Goal: Obtain resource: Download file/media

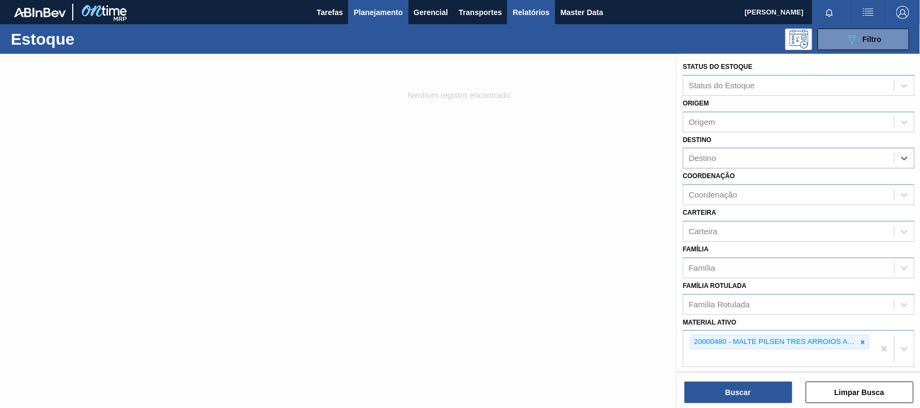
click at [520, 9] on span "Relatórios" at bounding box center [530, 12] width 37 height 13
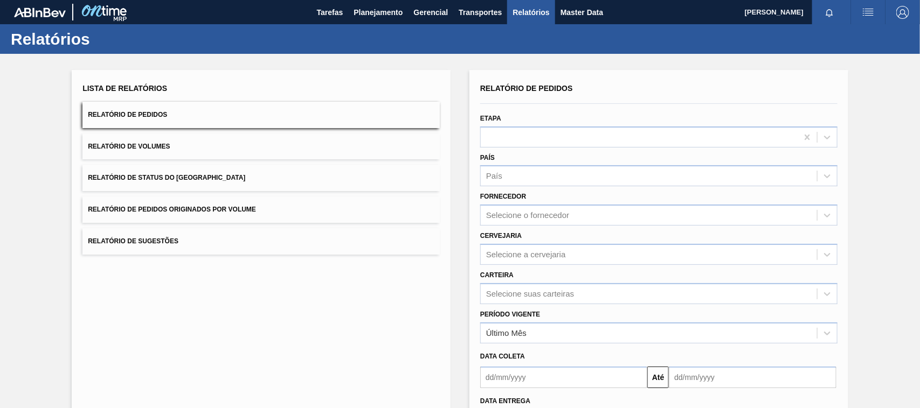
click at [194, 219] on button "Relatório de Pedidos Originados por Volume" at bounding box center [260, 210] width 357 height 26
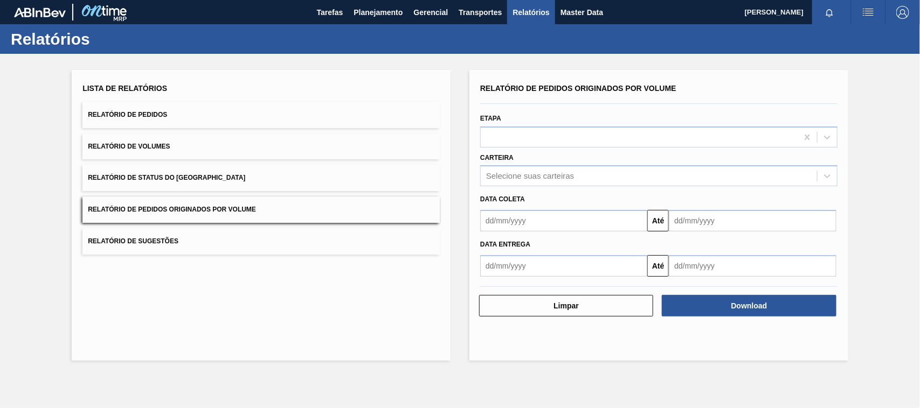
click at [499, 215] on input "text" at bounding box center [563, 221] width 167 height 22
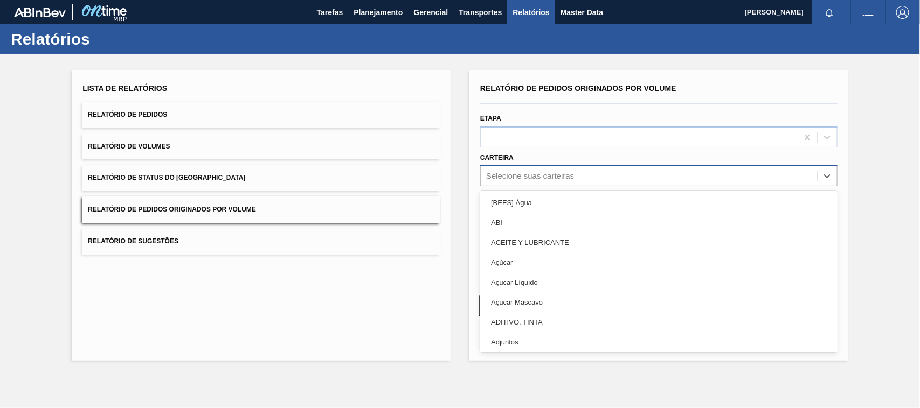
click at [506, 178] on div "Selecione suas carteiras" at bounding box center [530, 176] width 88 height 9
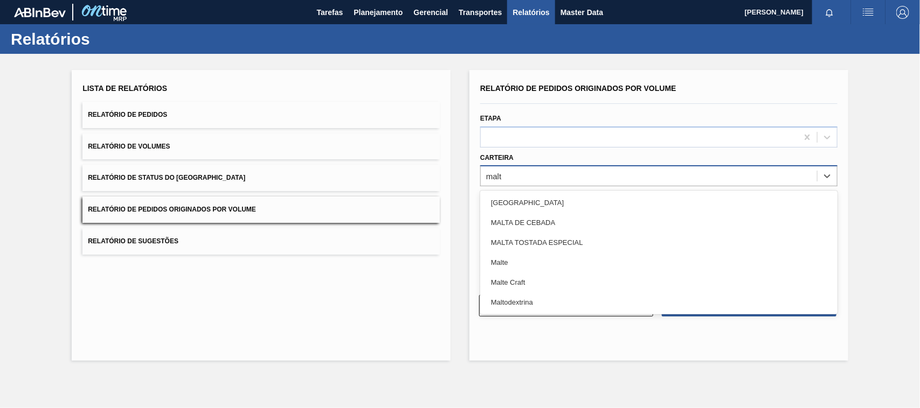
type input "malte"
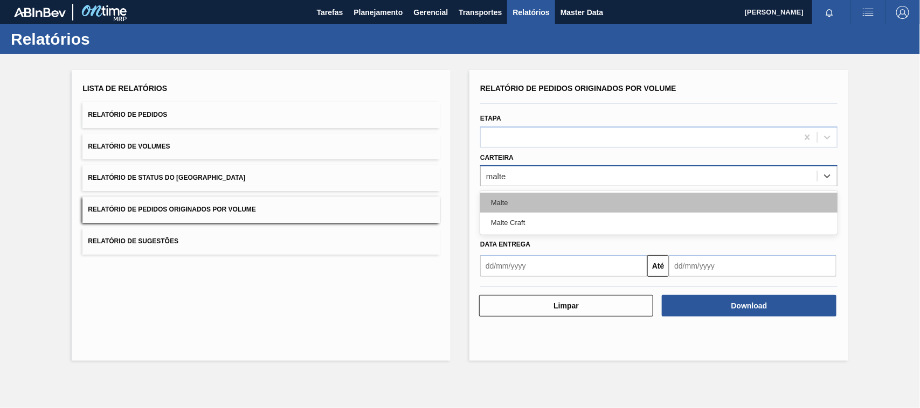
click at [502, 202] on div "Malte" at bounding box center [658, 203] width 357 height 20
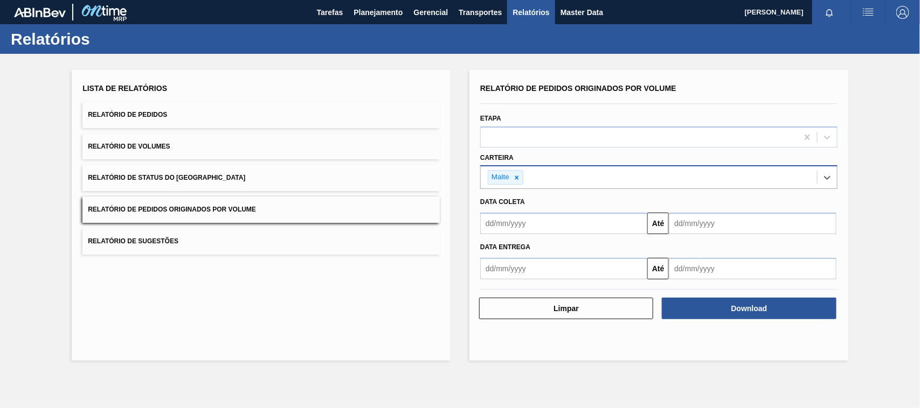
click at [501, 228] on input "text" at bounding box center [563, 224] width 167 height 22
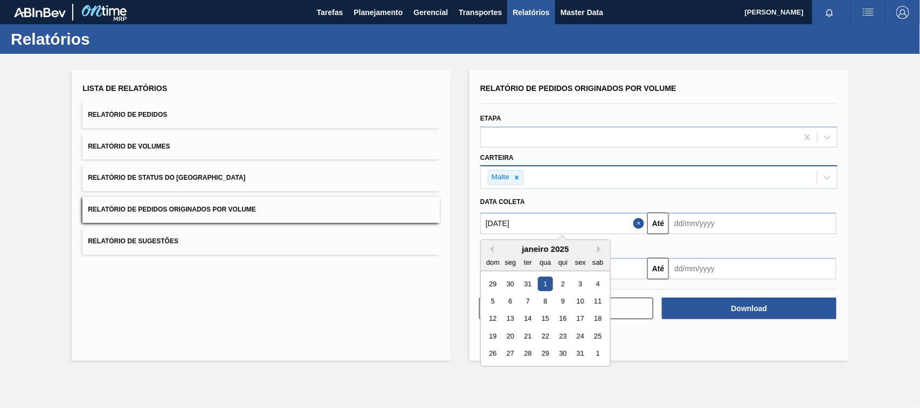
type input "[DATE]"
click at [541, 286] on div "1" at bounding box center [545, 284] width 15 height 15
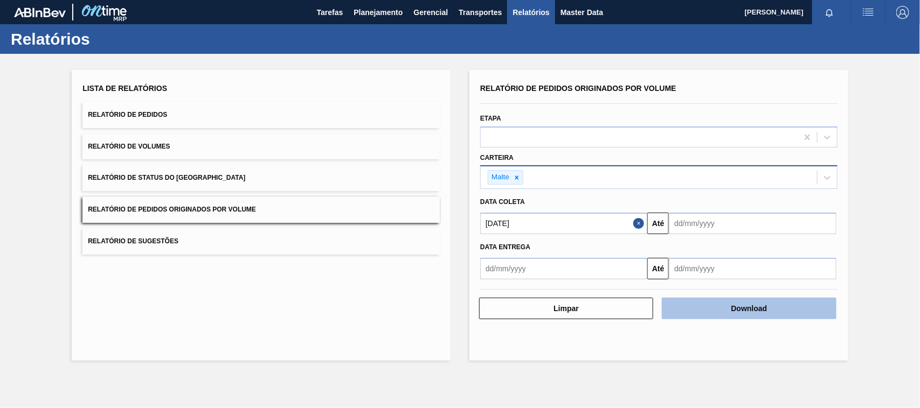
click at [771, 310] on button "Download" at bounding box center [749, 309] width 174 height 22
